Goal: Navigation & Orientation: Go to known website

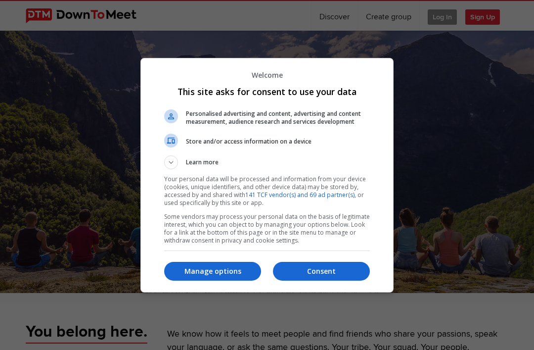
click at [198, 271] on p "Manage options" at bounding box center [212, 271] width 97 height 10
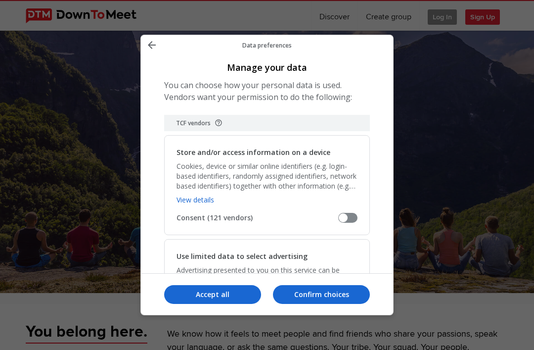
click at [300, 299] on p "Confirm choices" at bounding box center [321, 294] width 97 height 10
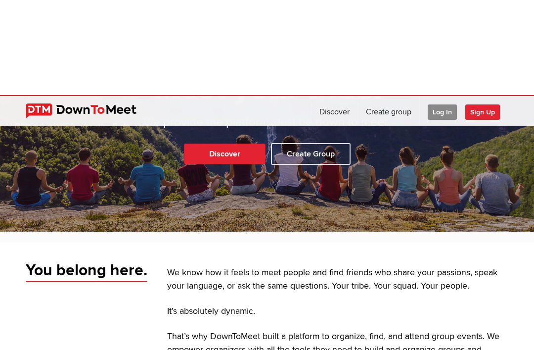
scroll to position [44, 0]
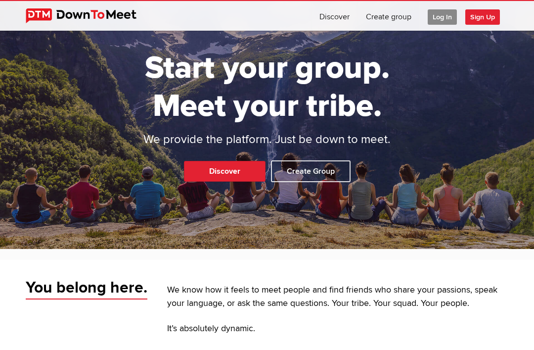
click at [431, 17] on span "Log In" at bounding box center [442, 16] width 29 height 15
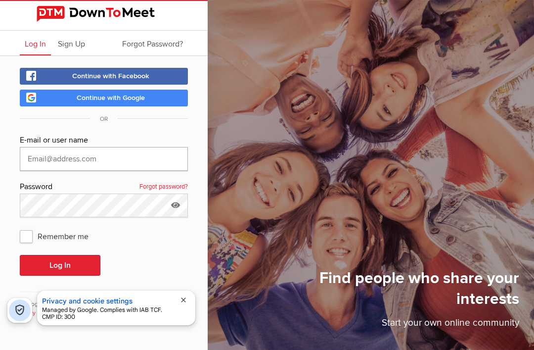
click at [49, 147] on input "text" at bounding box center [104, 159] width 168 height 24
type input "[PERSON_NAME][EMAIL_ADDRESS][PERSON_NAME][DOMAIN_NAME]"
click at [60, 255] on button "Log In" at bounding box center [60, 265] width 81 height 21
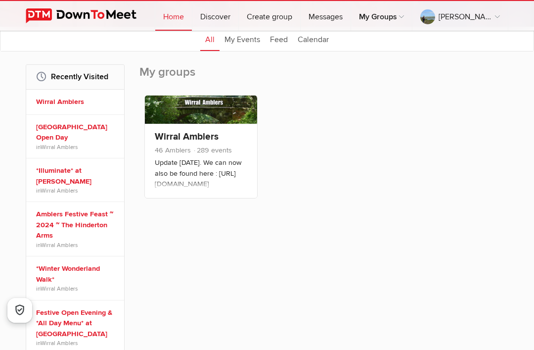
scroll to position [130, 0]
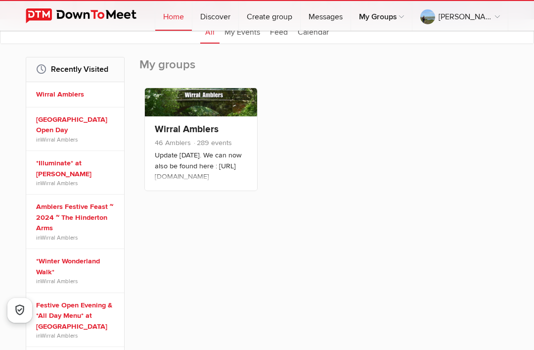
click at [172, 146] on span "46 Amblers" at bounding box center [173, 143] width 36 height 8
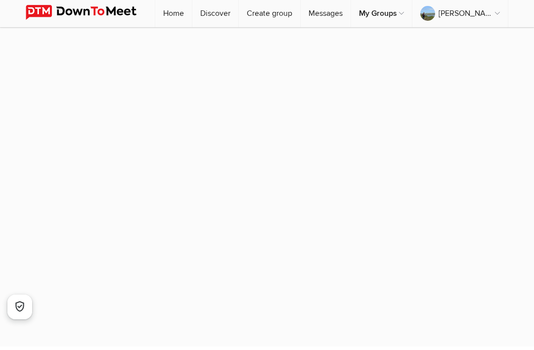
scroll to position [4, 0]
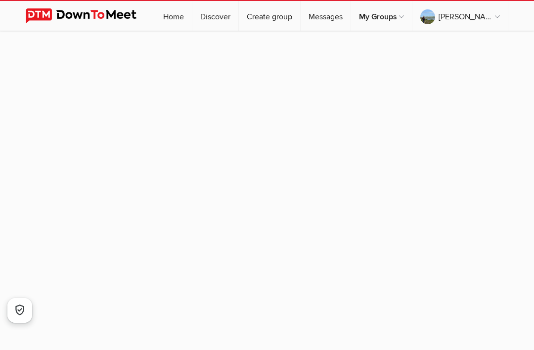
click at [70, 116] on sp-group-item at bounding box center [267, 183] width 534 height 315
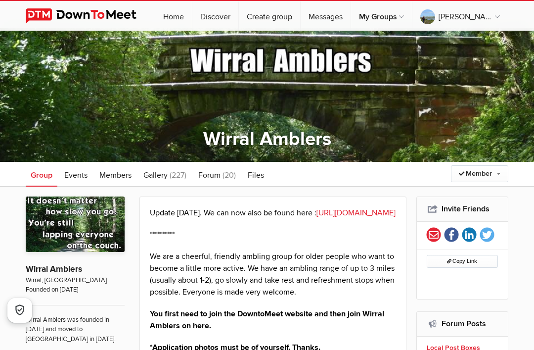
scroll to position [0, 0]
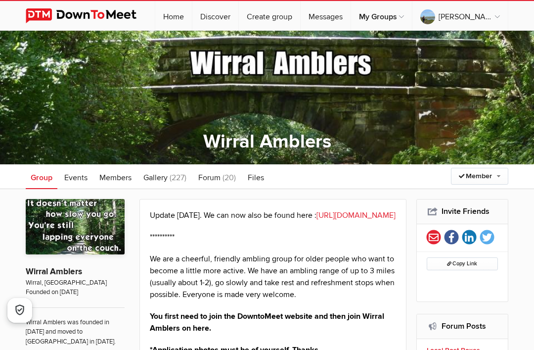
click at [317, 220] on link "[URL][DOMAIN_NAME]" at bounding box center [356, 215] width 79 height 10
